Goal: Information Seeking & Learning: Learn about a topic

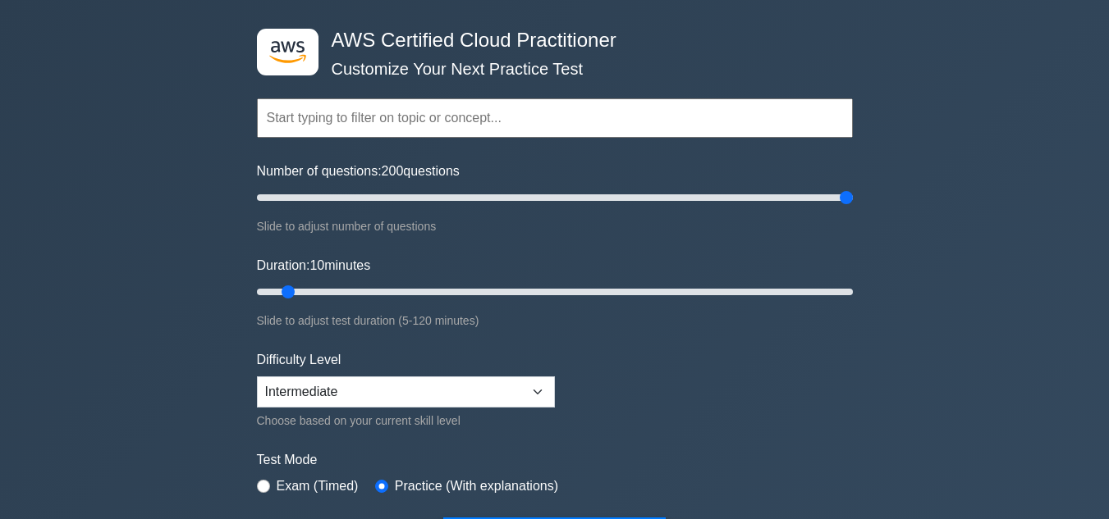
scroll to position [64, 0]
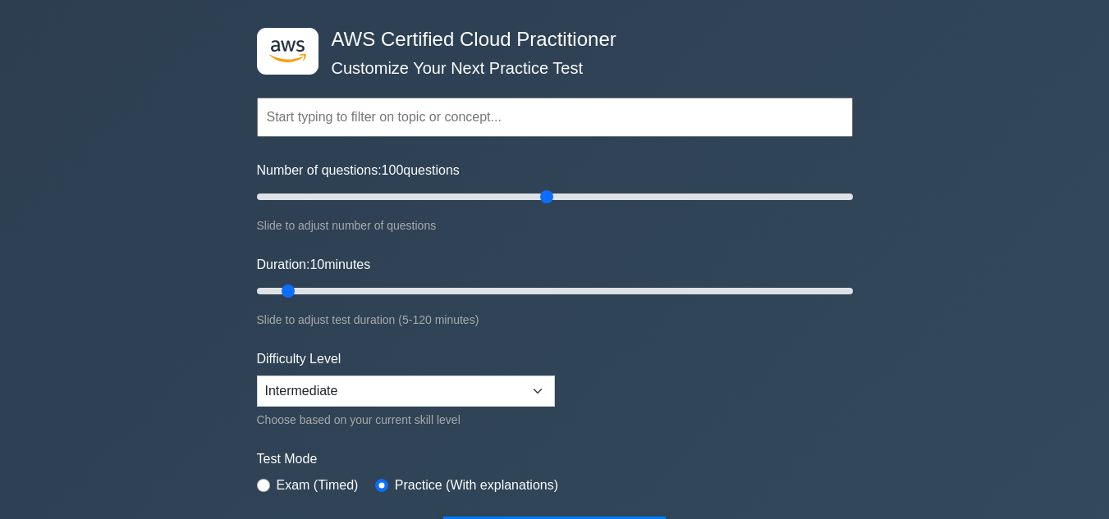
drag, startPoint x: 842, startPoint y: 195, endPoint x: 548, endPoint y: 188, distance: 293.9
type input "100"
click at [548, 188] on input "Number of questions: 100 questions" at bounding box center [555, 197] width 596 height 20
drag, startPoint x: 285, startPoint y: 287, endPoint x: 550, endPoint y: 310, distance: 266.1
type input "60"
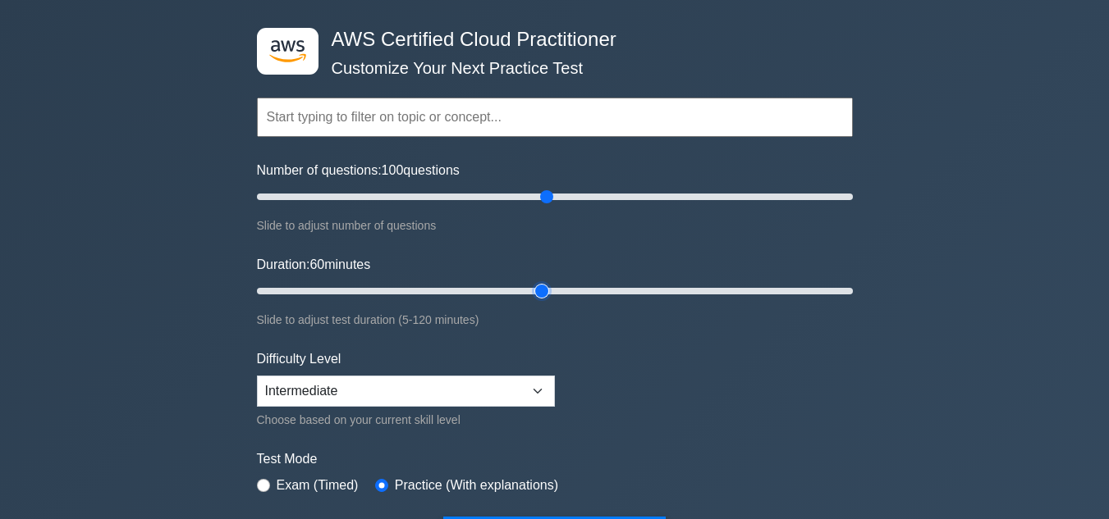
click at [550, 301] on input "Duration: 60 minutes" at bounding box center [555, 291] width 596 height 20
click at [421, 398] on select "Beginner Intermediate Expert" at bounding box center [406, 391] width 298 height 31
select select "expert"
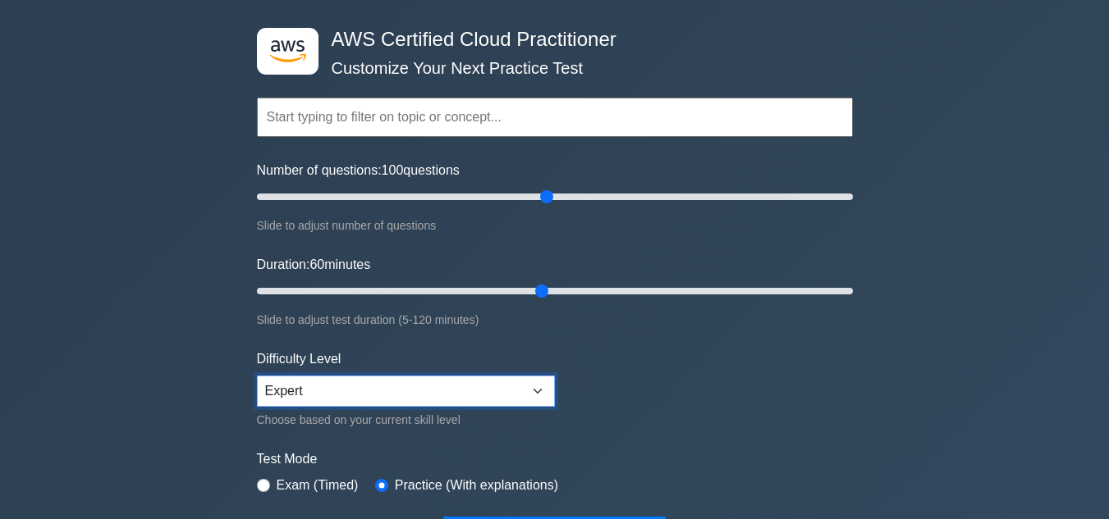
click at [257, 376] on select "Beginner Intermediate Expert" at bounding box center [406, 391] width 298 height 31
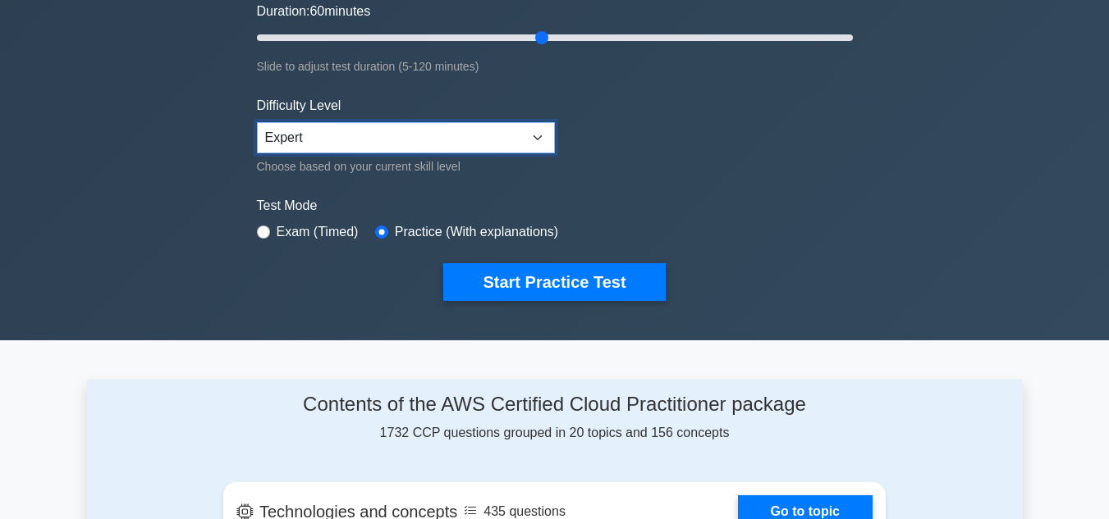
scroll to position [322, 0]
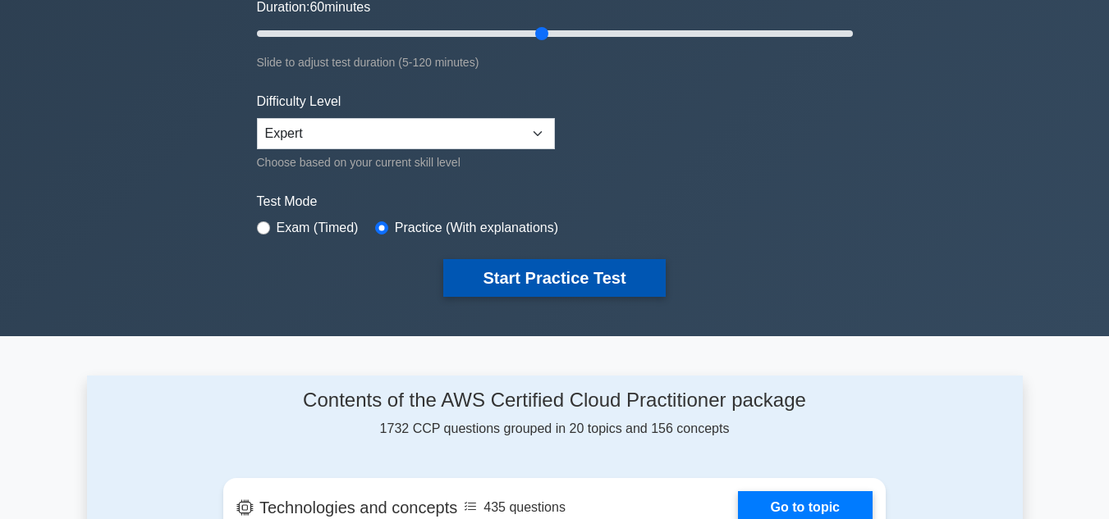
click at [523, 286] on button "Start Practice Test" at bounding box center [554, 278] width 222 height 38
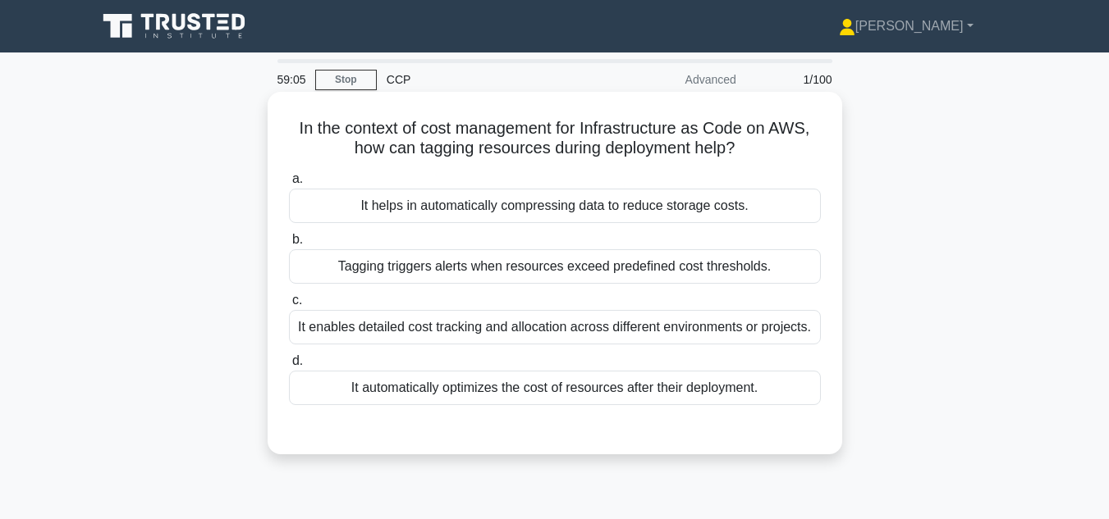
click at [629, 270] on div "Tagging triggers alerts when resources exceed predefined cost thresholds." at bounding box center [555, 266] width 532 height 34
click at [289, 245] on input "b. Tagging triggers alerts when resources exceed predefined cost thresholds." at bounding box center [289, 240] width 0 height 11
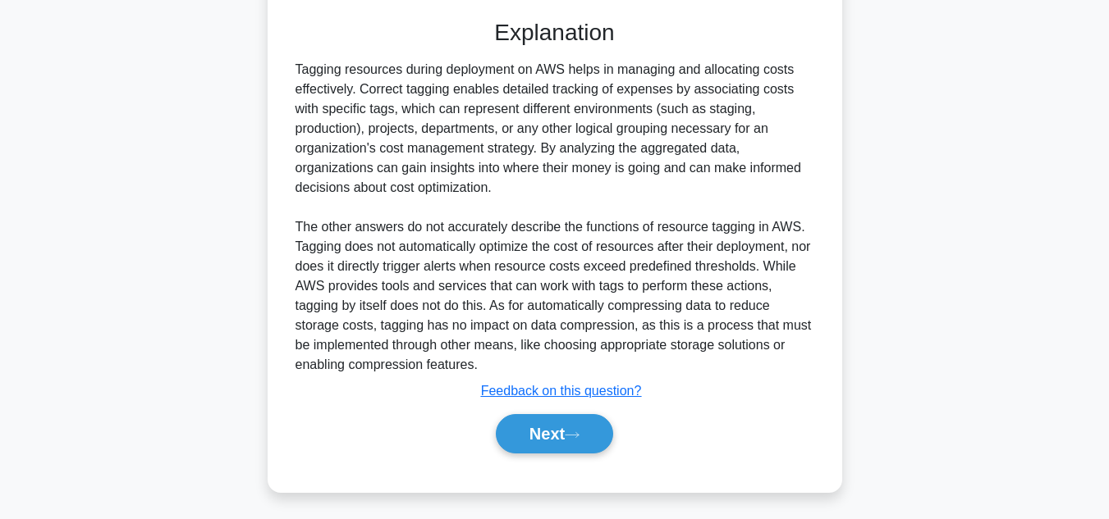
scroll to position [436, 0]
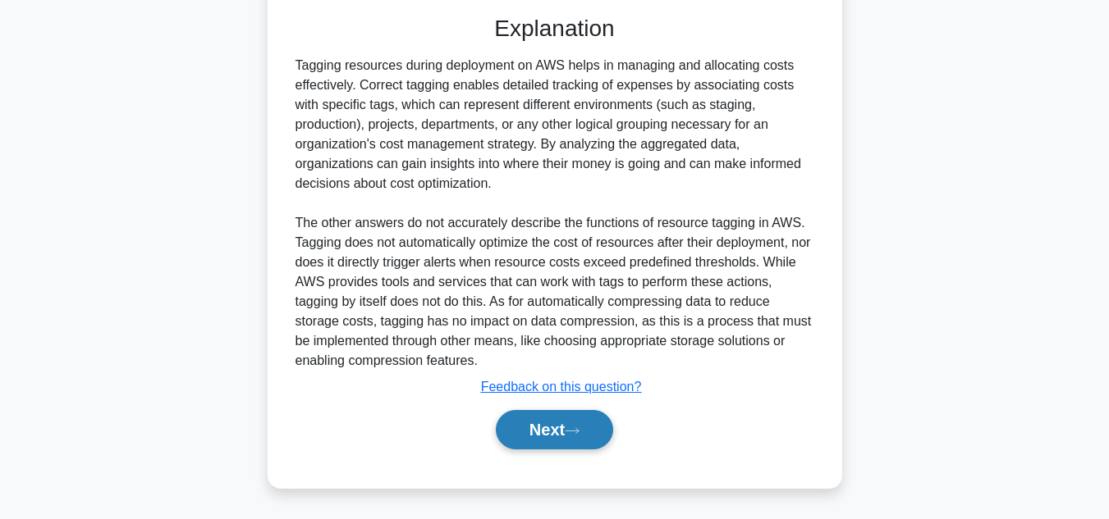
click at [554, 433] on button "Next" at bounding box center [554, 429] width 117 height 39
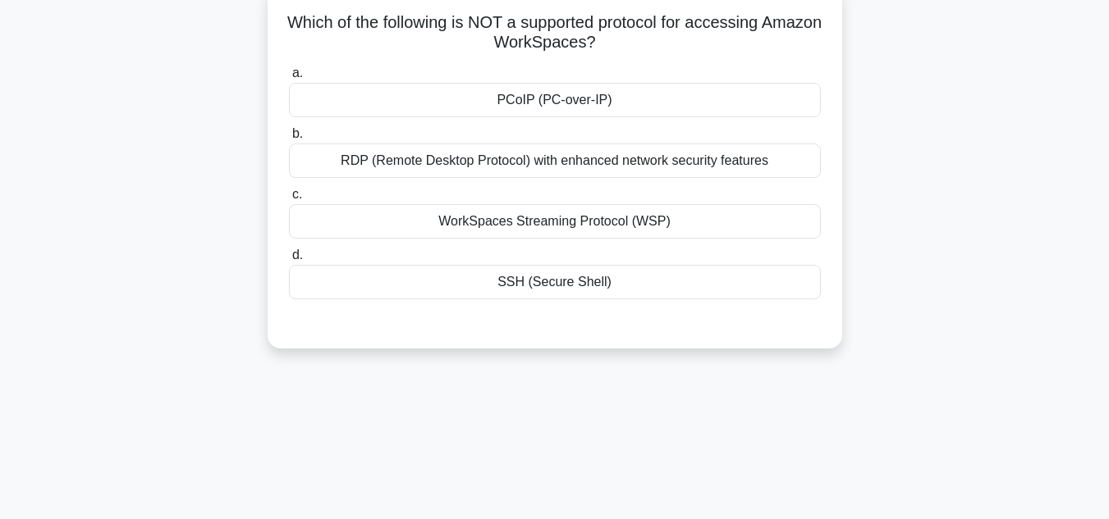
scroll to position [0, 0]
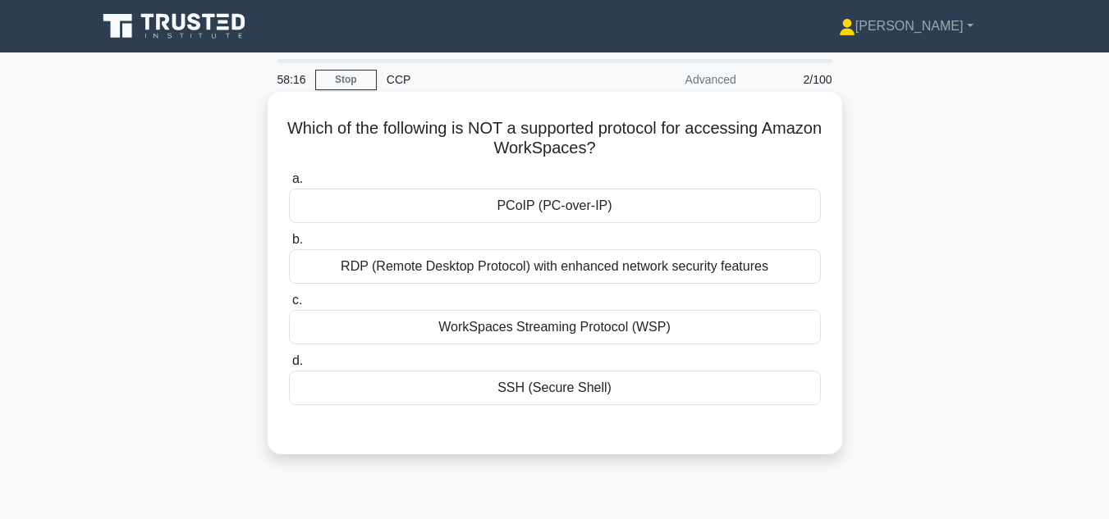
click at [627, 217] on div "PCoIP (PC-over-IP)" at bounding box center [555, 206] width 532 height 34
click at [289, 185] on input "a. PCoIP (PC-over-IP)" at bounding box center [289, 179] width 0 height 11
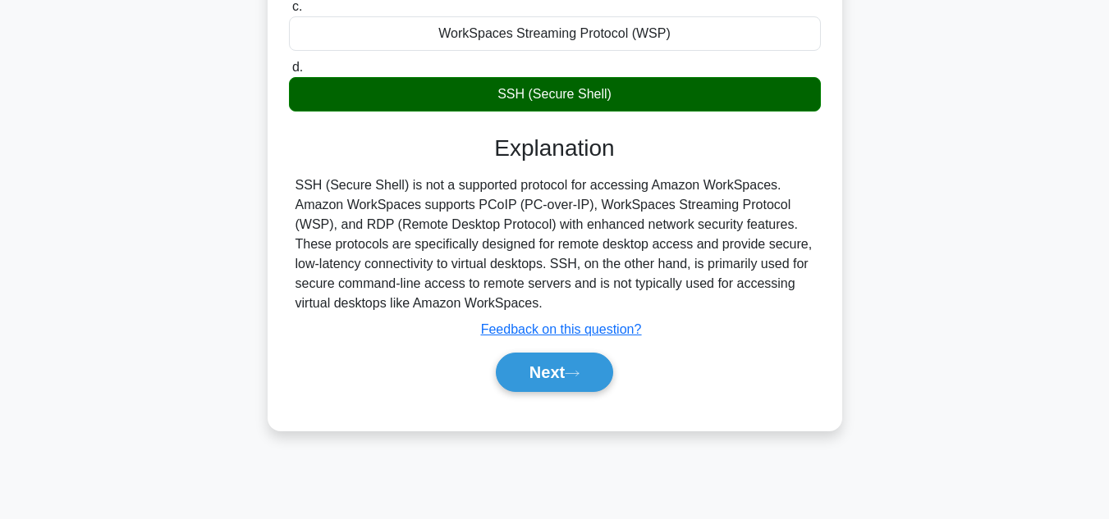
scroll to position [300, 0]
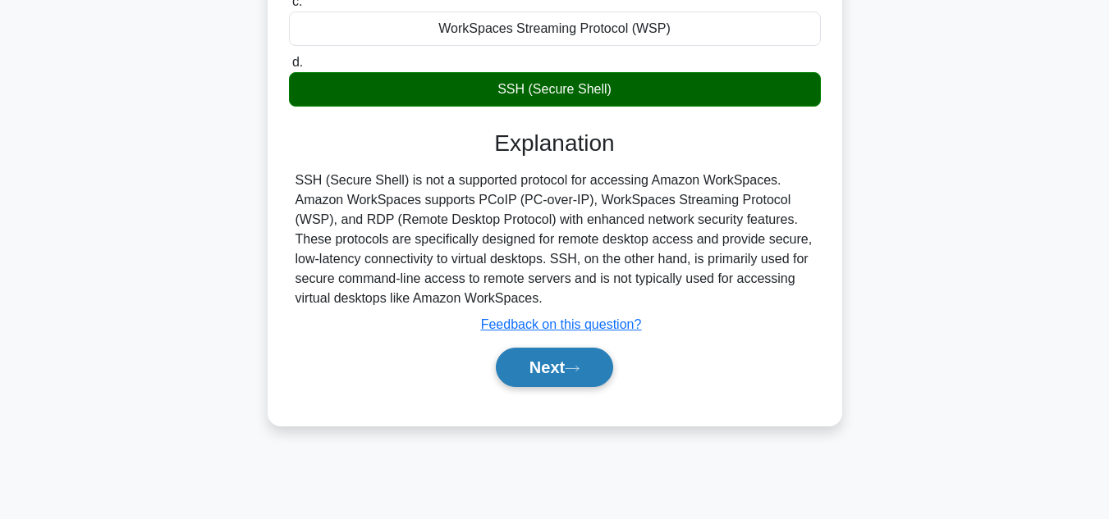
click at [554, 368] on button "Next" at bounding box center [554, 367] width 117 height 39
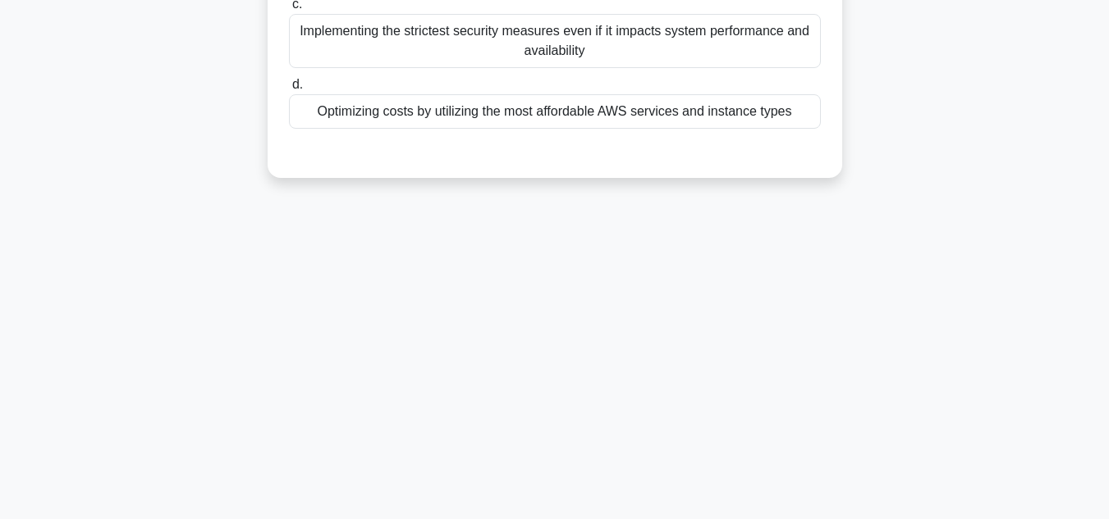
scroll to position [0, 0]
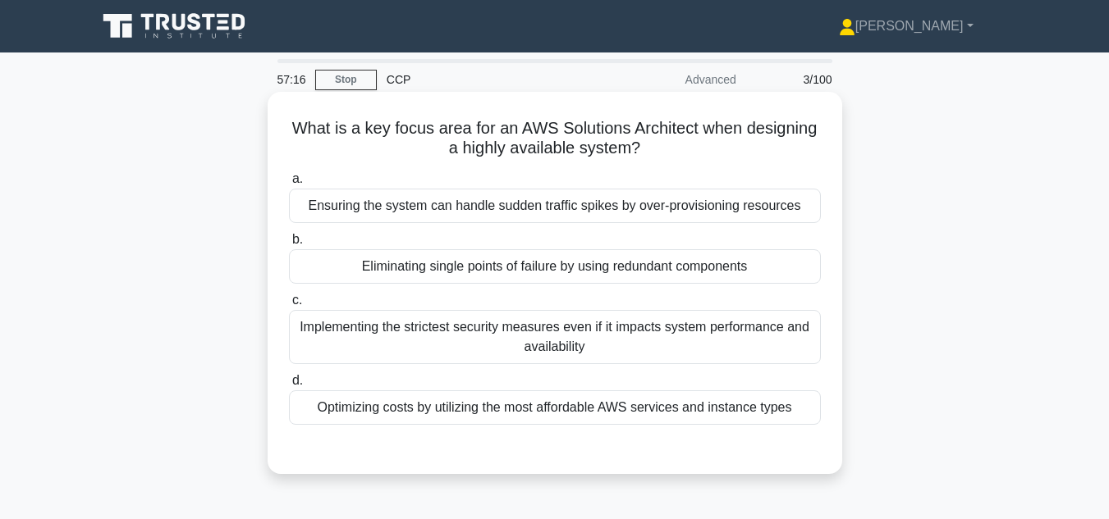
click at [717, 214] on div "Ensuring the system can handle sudden traffic spikes by over-provisioning resou…" at bounding box center [555, 206] width 532 height 34
click at [289, 185] on input "a. Ensuring the system can handle sudden traffic spikes by over-provisioning re…" at bounding box center [289, 179] width 0 height 11
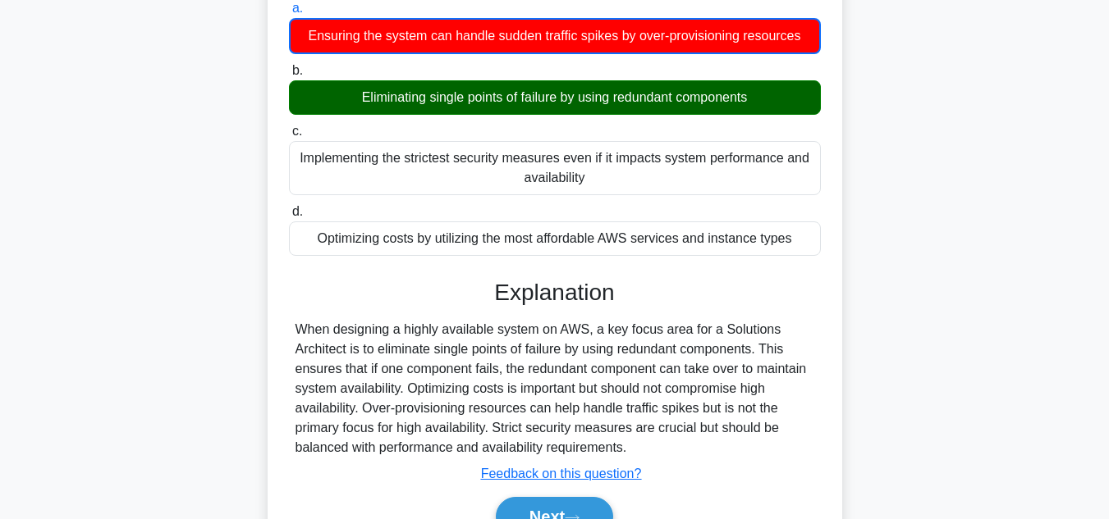
scroll to position [220, 0]
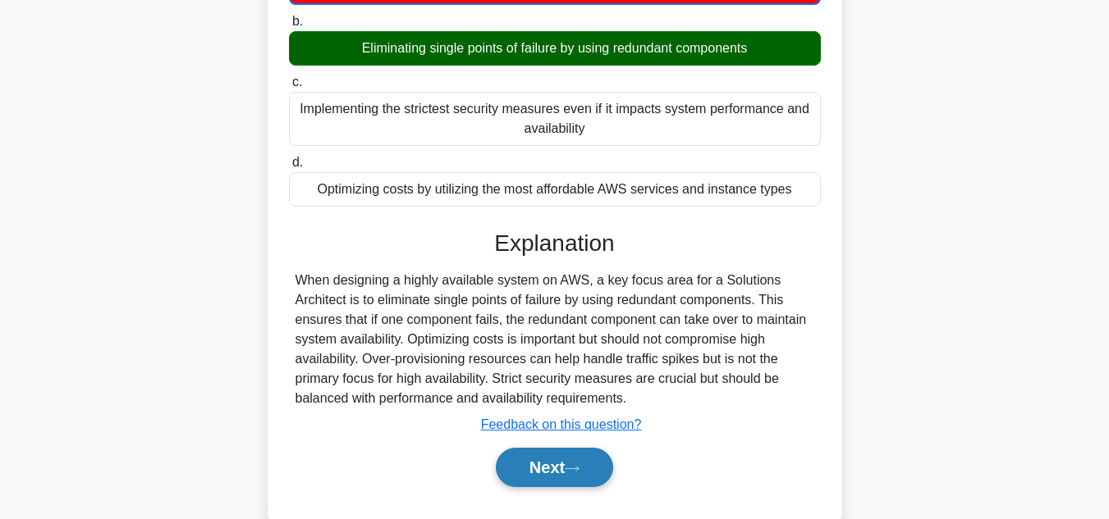
click at [551, 473] on button "Next" at bounding box center [554, 467] width 117 height 39
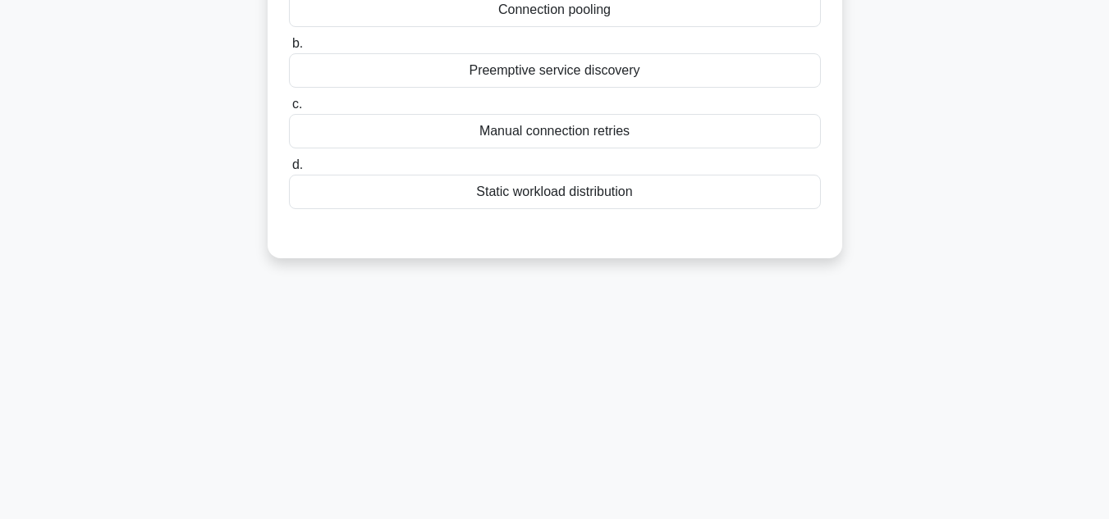
scroll to position [0, 0]
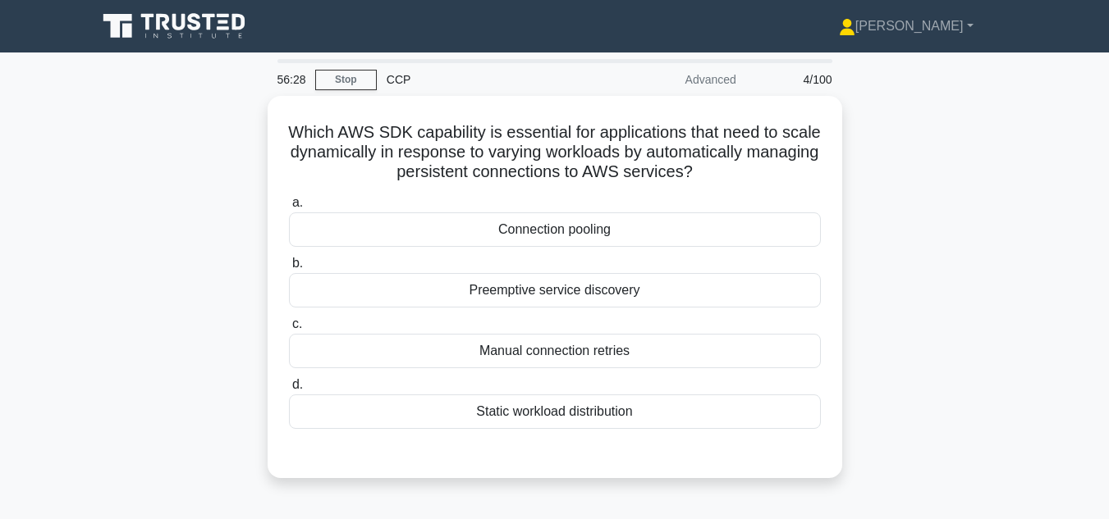
click at [712, 86] on div "Advanced" at bounding box center [674, 79] width 144 height 33
click at [338, 77] on link "Stop" at bounding box center [346, 80] width 62 height 21
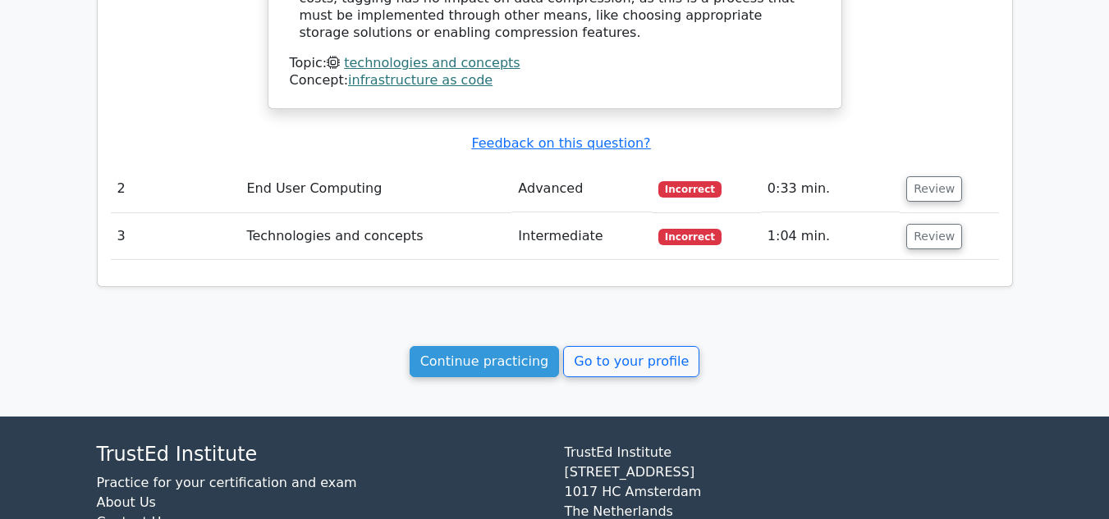
scroll to position [1598, 0]
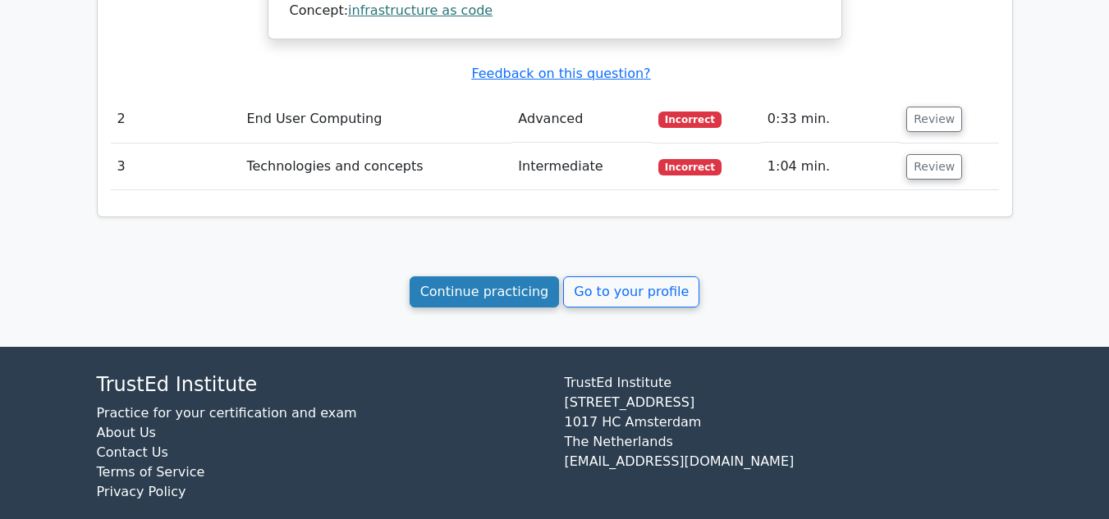
click at [519, 277] on link "Continue practicing" at bounding box center [485, 292] width 150 height 31
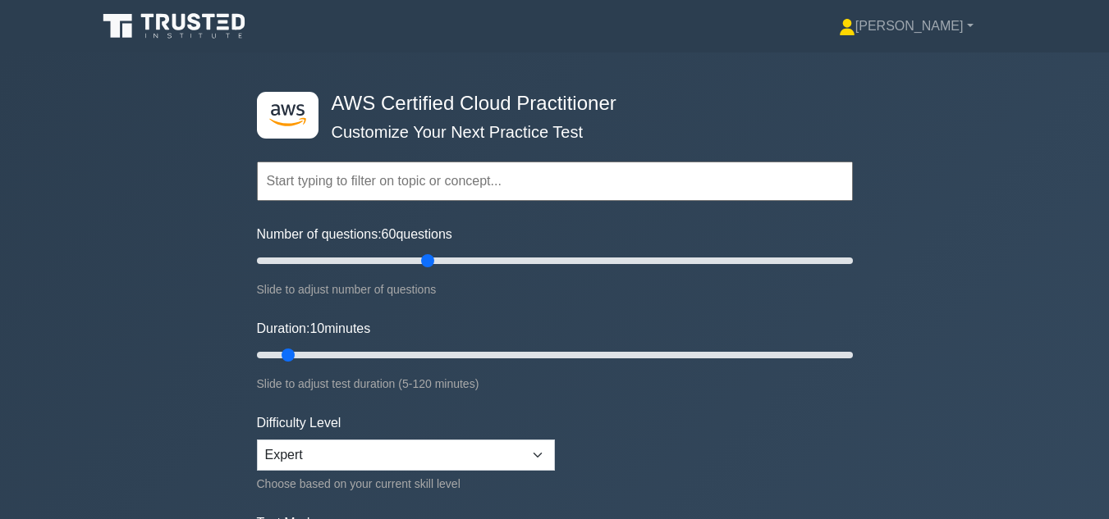
type input "60"
click at [431, 271] on input "Number of questions: 60 questions" at bounding box center [555, 261] width 596 height 20
click at [331, 450] on select "Beginner Intermediate Expert" at bounding box center [406, 455] width 298 height 31
select select "beginner"
click at [257, 440] on select "Beginner Intermediate Expert" at bounding box center [406, 455] width 298 height 31
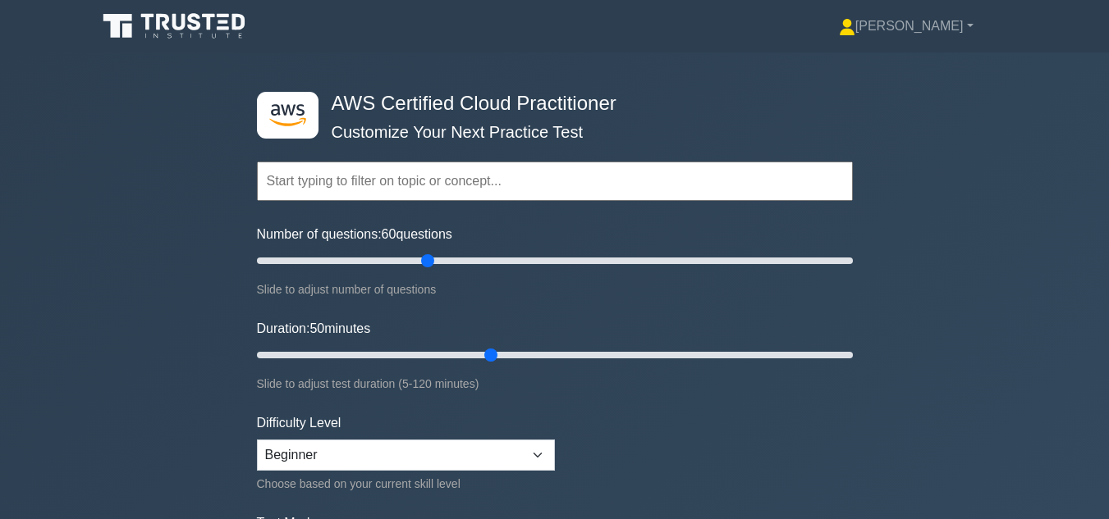
drag, startPoint x: 287, startPoint y: 350, endPoint x: 481, endPoint y: 361, distance: 194.0
type input "50"
click at [481, 361] on input "Duration: 50 minutes" at bounding box center [555, 356] width 596 height 20
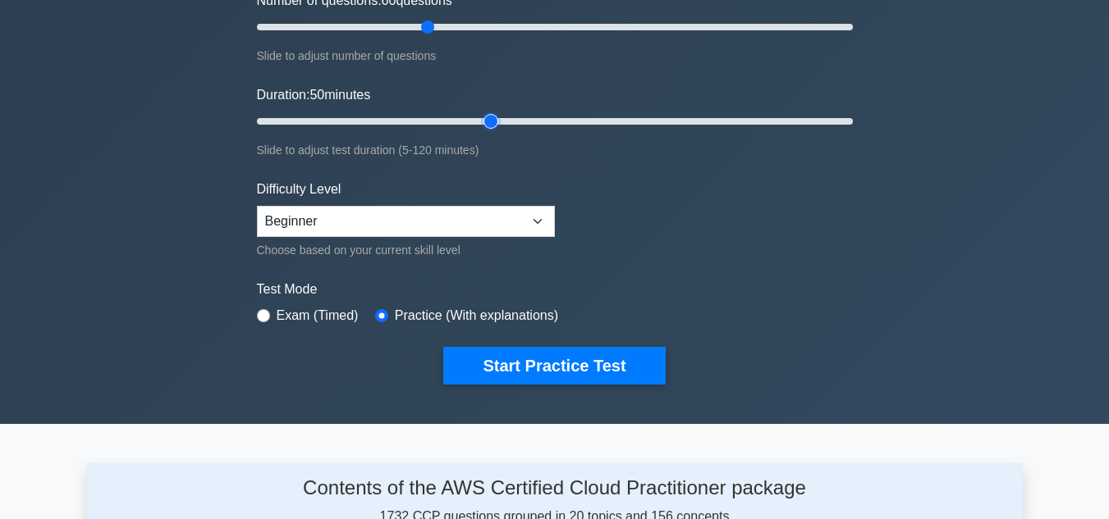
scroll to position [235, 0]
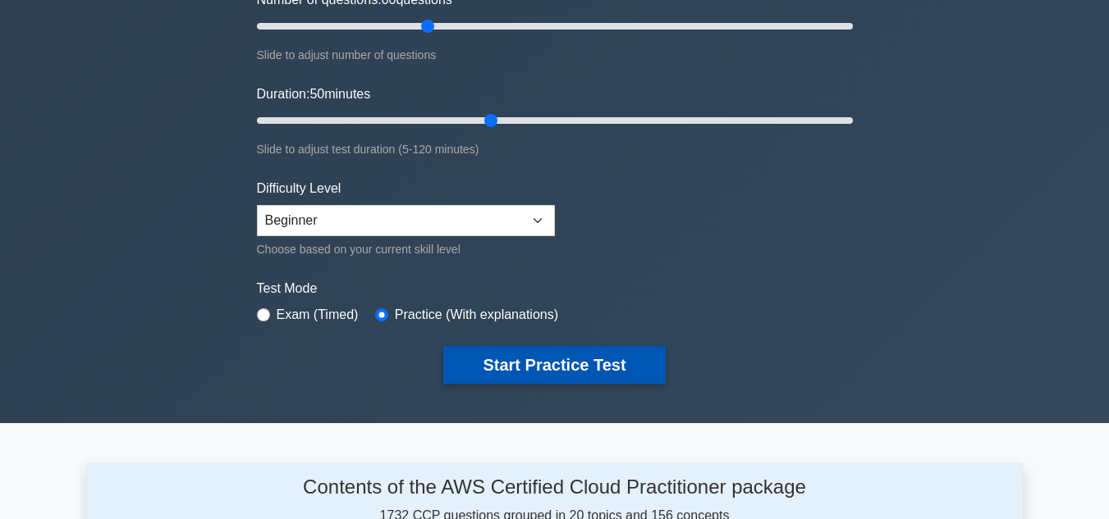
click at [591, 355] on button "Start Practice Test" at bounding box center [554, 365] width 222 height 38
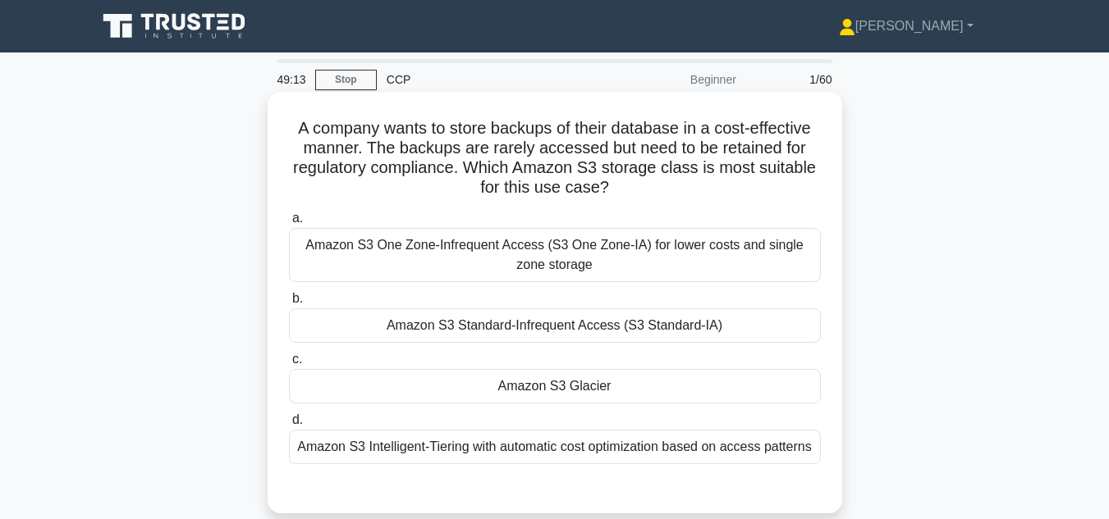
click at [698, 445] on div "Amazon S3 Intelligent-Tiering with automatic cost optimization based on access …" at bounding box center [555, 447] width 532 height 34
click at [289, 426] on input "d. Amazon S3 Intelligent-Tiering with automatic cost optimization based on acce…" at bounding box center [289, 420] width 0 height 11
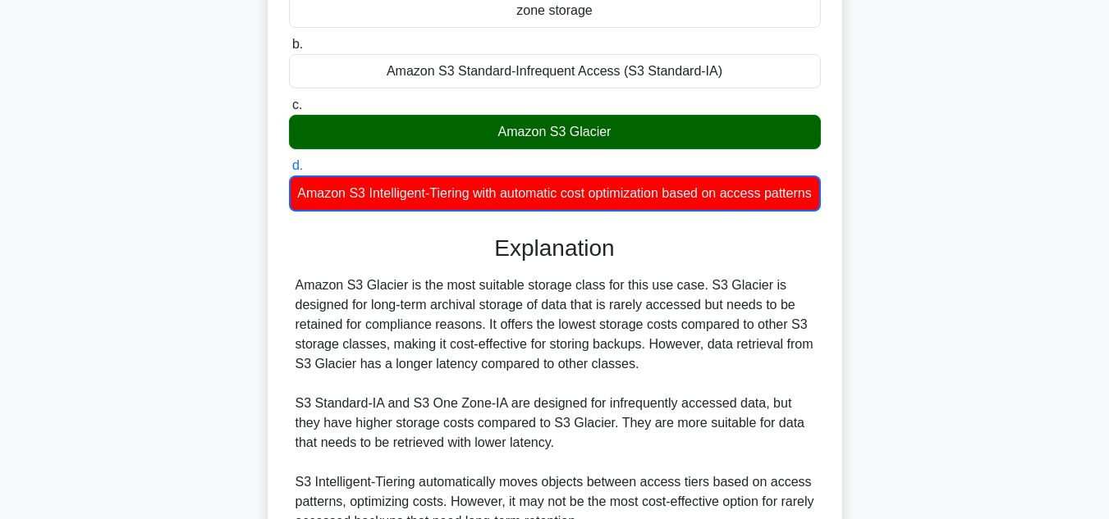
scroll to position [436, 0]
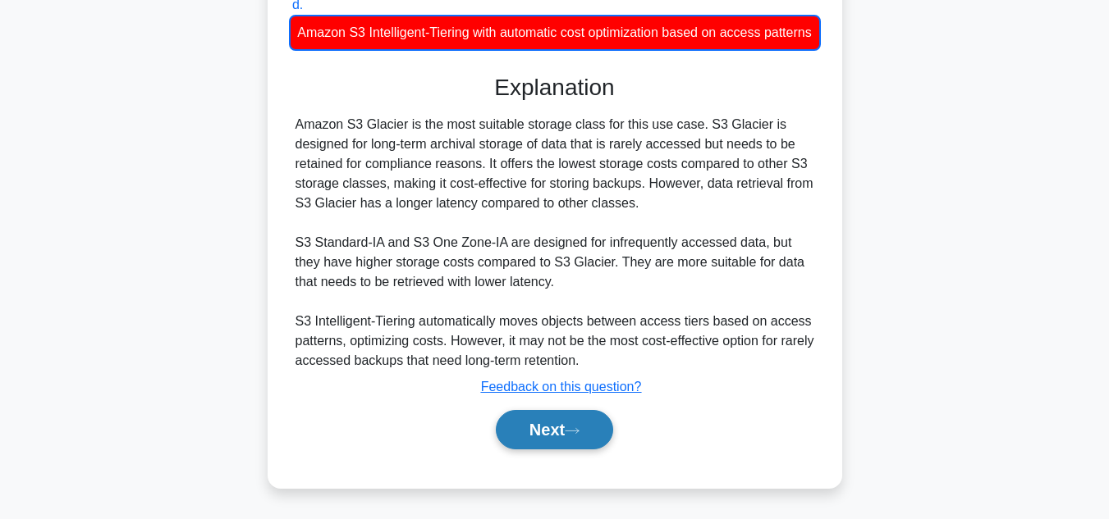
click at [561, 447] on button "Next" at bounding box center [554, 429] width 117 height 39
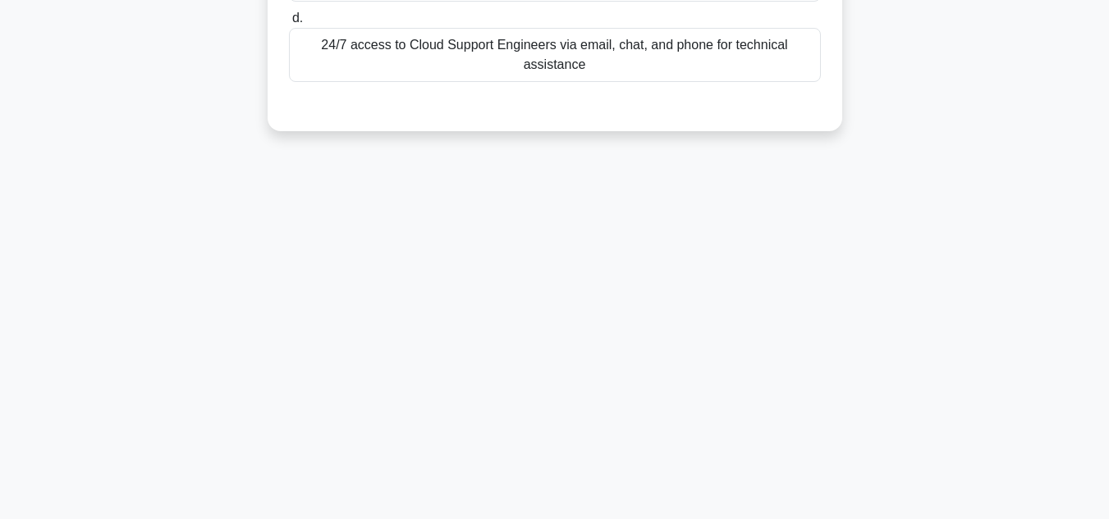
scroll to position [0, 0]
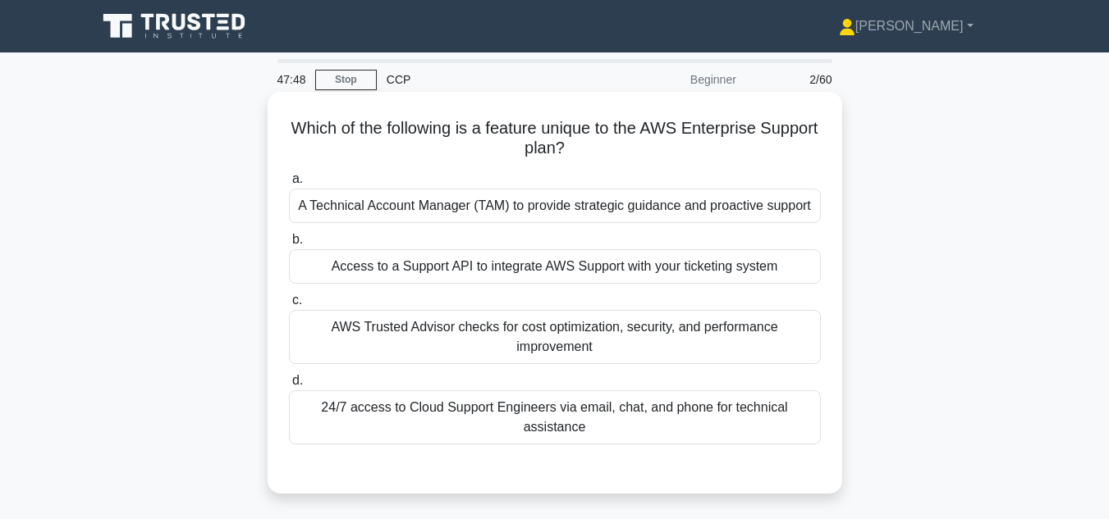
click at [548, 217] on div "A Technical Account Manager (TAM) to provide strategic guidance and proactive s…" at bounding box center [555, 206] width 532 height 34
click at [289, 185] on input "a. A Technical Account Manager (TAM) to provide strategic guidance and proactiv…" at bounding box center [289, 179] width 0 height 11
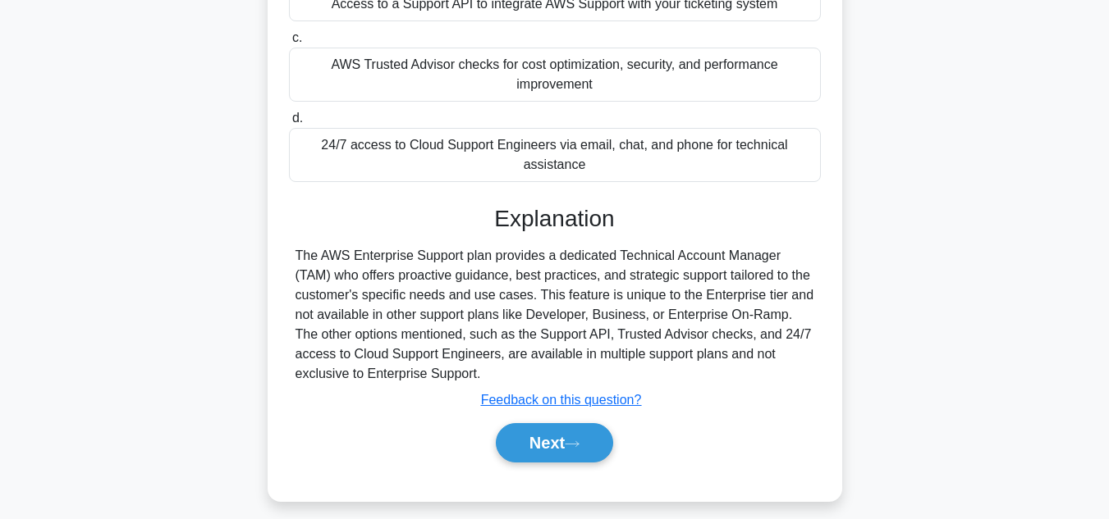
scroll to position [265, 0]
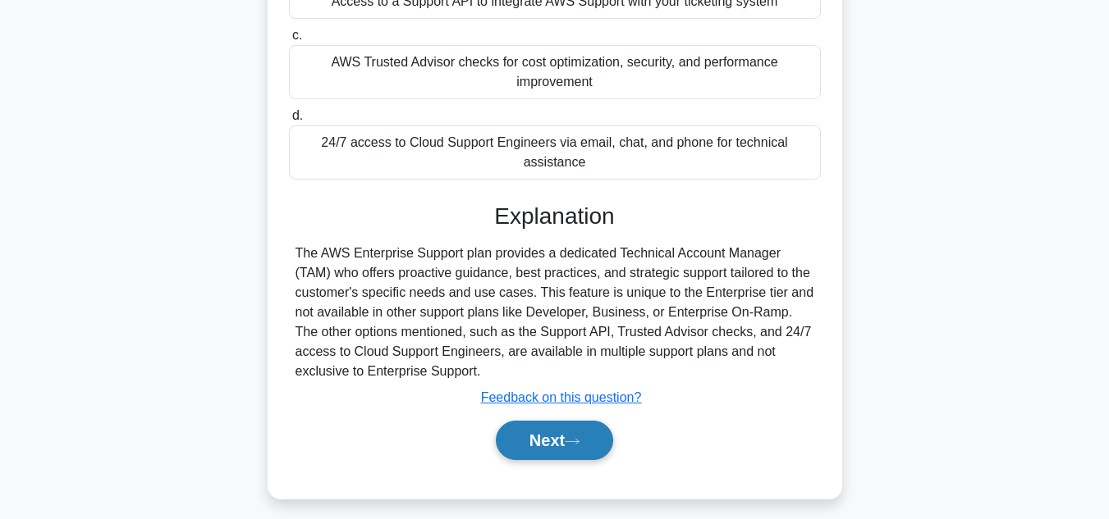
click at [557, 455] on button "Next" at bounding box center [554, 440] width 117 height 39
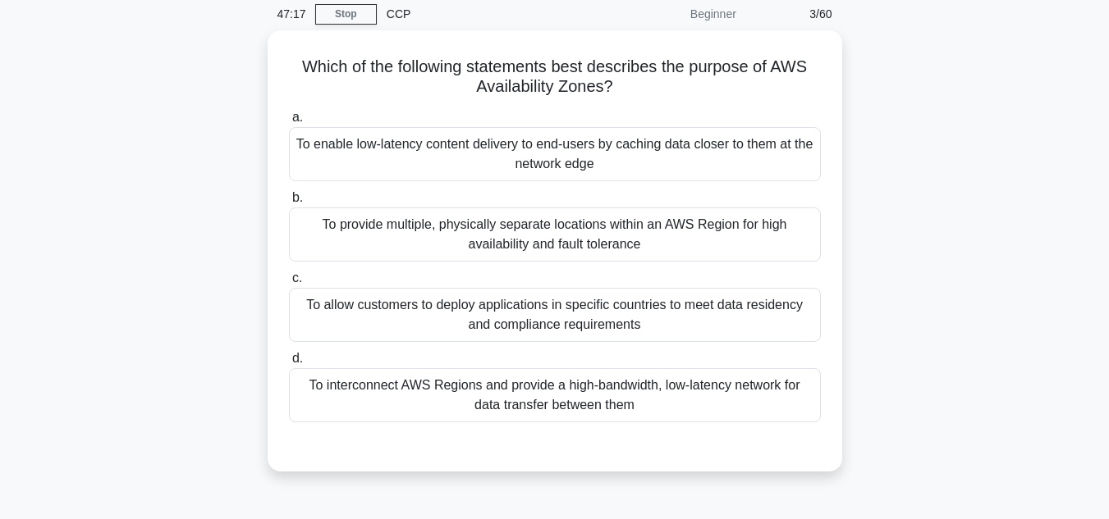
scroll to position [66, 0]
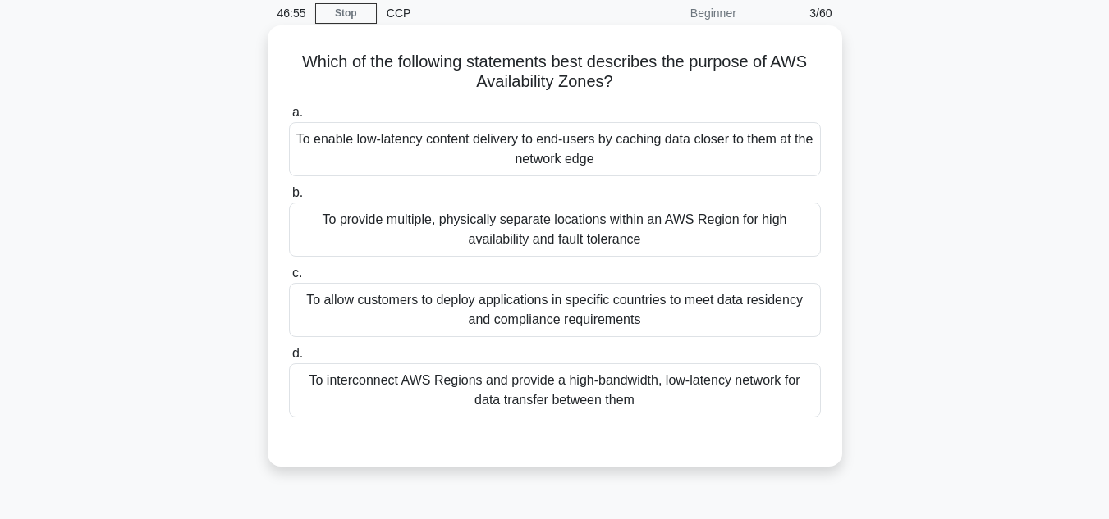
click at [660, 384] on div "To interconnect AWS Regions and provide a high-bandwidth, low-latency network f…" at bounding box center [555, 391] width 532 height 54
click at [289, 359] on input "d. To interconnect AWS Regions and provide a high-bandwidth, low-latency networ…" at bounding box center [289, 354] width 0 height 11
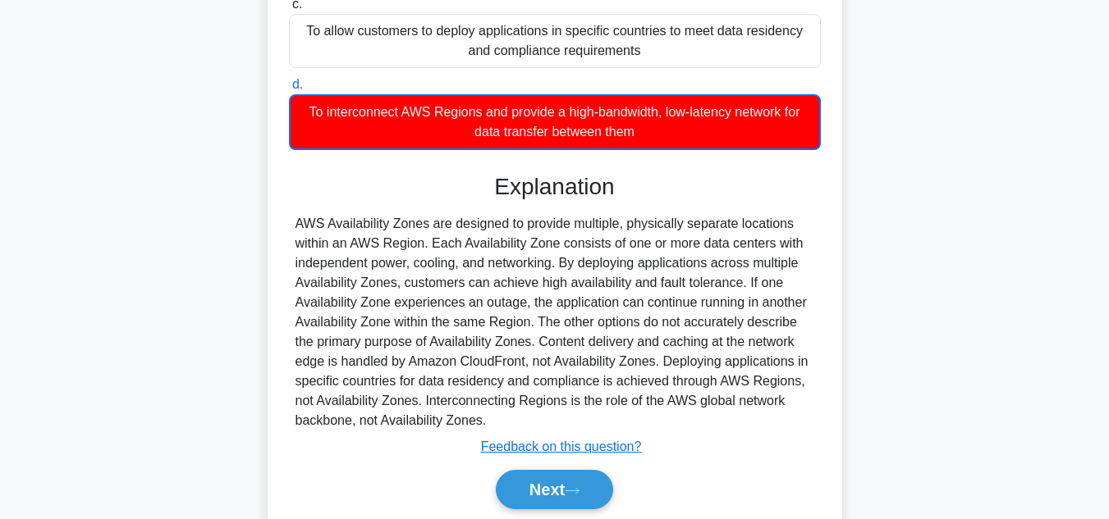
scroll to position [341, 0]
